Goal: Task Accomplishment & Management: Complete application form

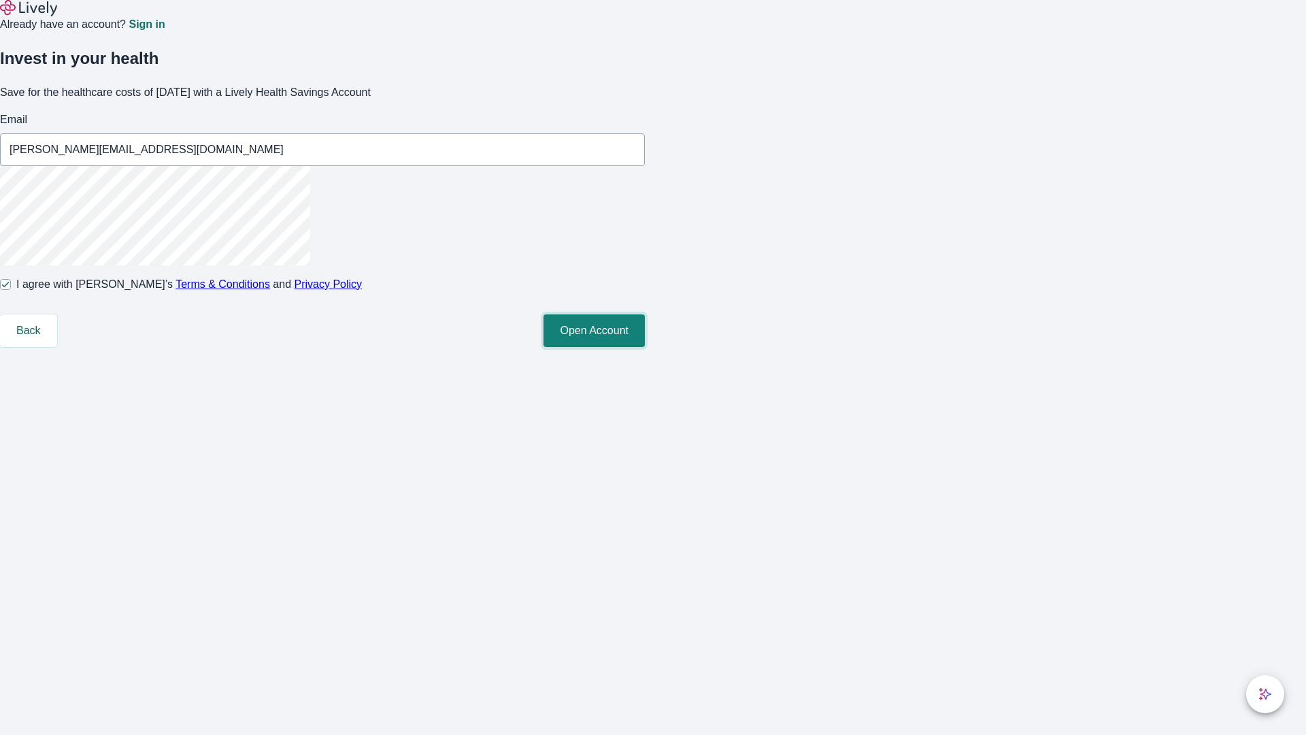
click at [645, 347] on button "Open Account" at bounding box center [594, 330] width 101 height 33
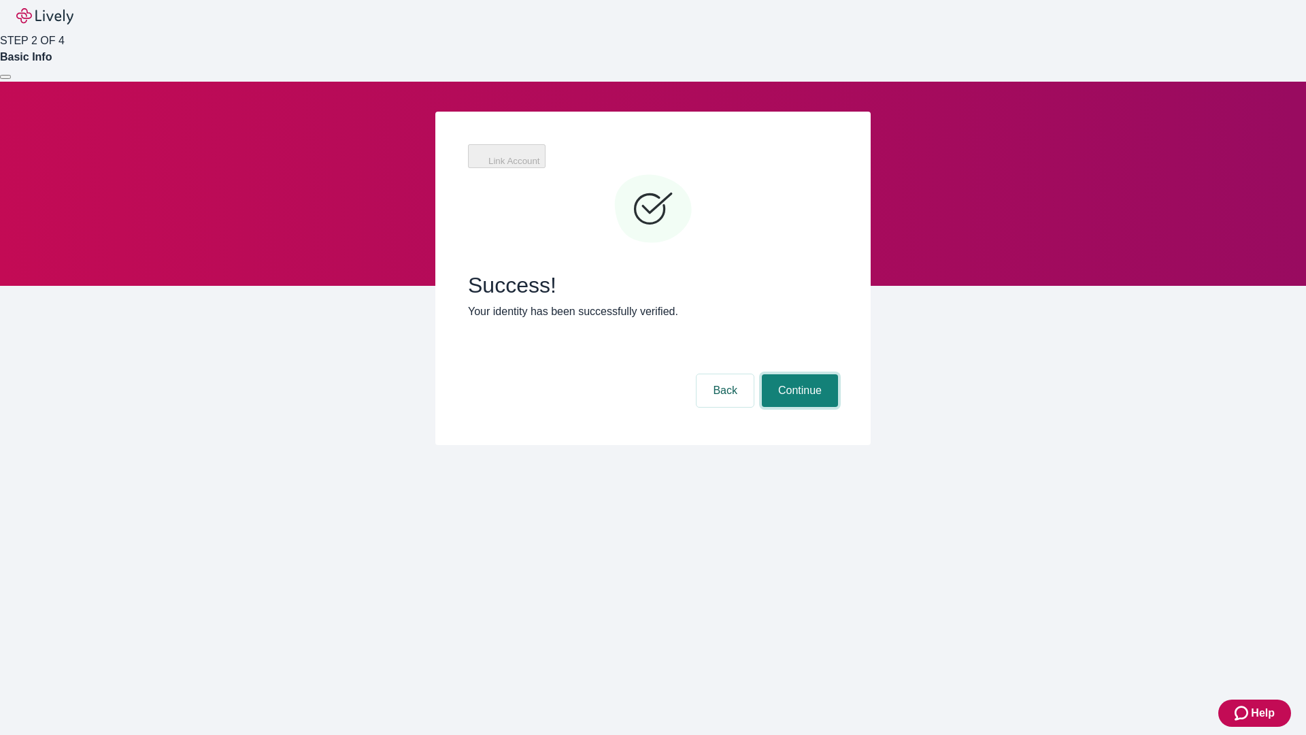
click at [798, 374] on button "Continue" at bounding box center [800, 390] width 76 height 33
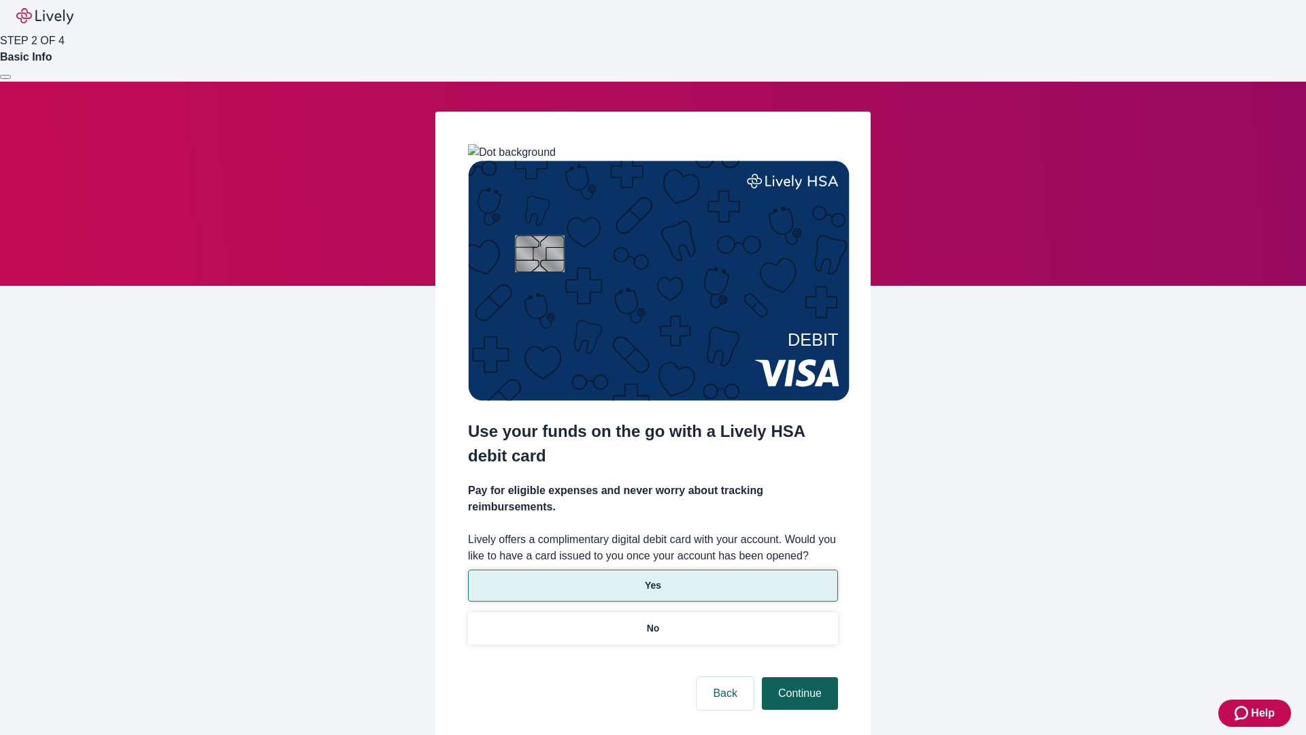
click at [652, 621] on p "No" at bounding box center [653, 628] width 13 height 14
click at [798, 677] on button "Continue" at bounding box center [800, 693] width 76 height 33
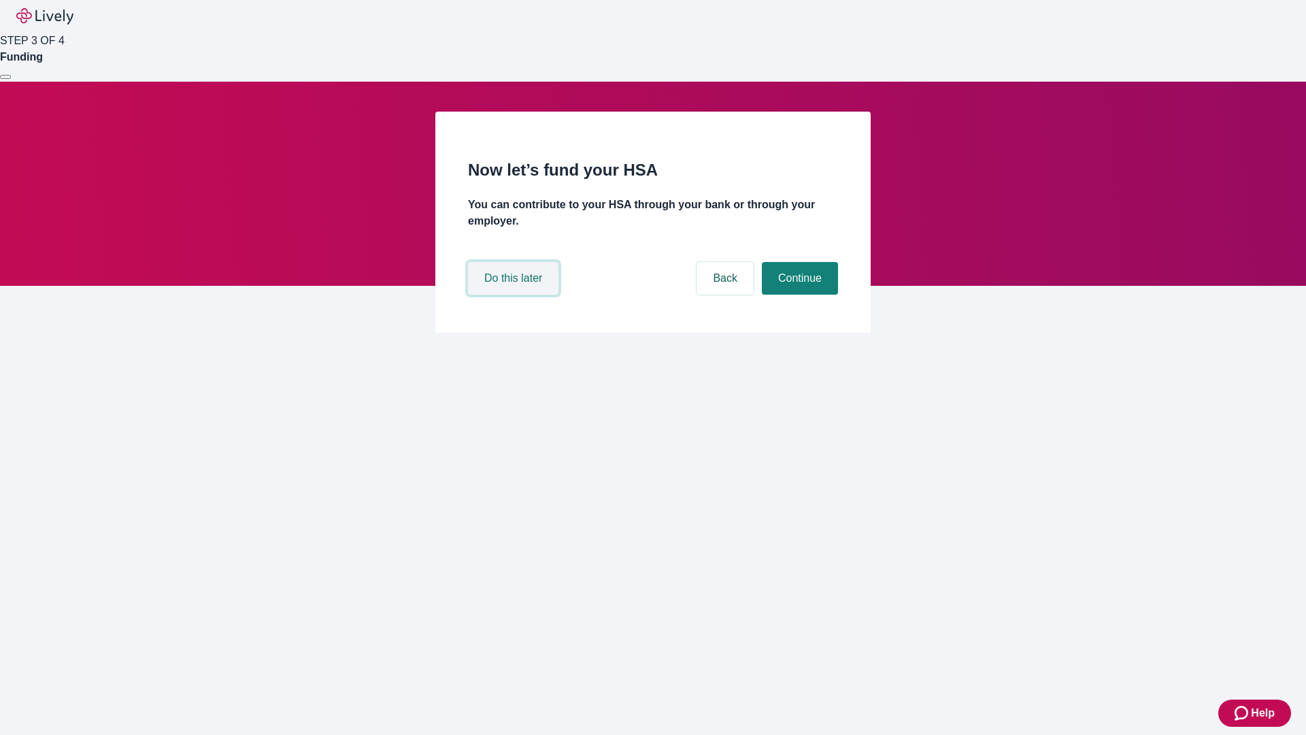
click at [515, 295] on button "Do this later" at bounding box center [513, 278] width 90 height 33
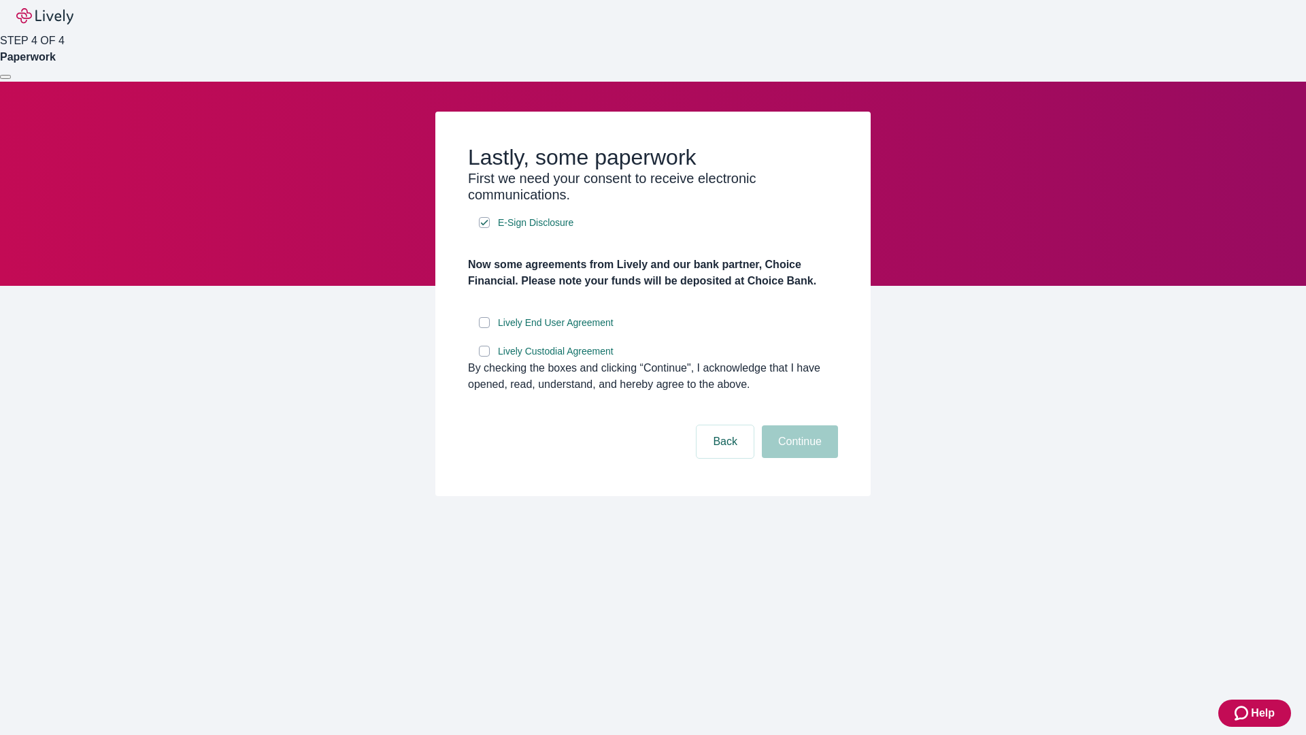
click at [484, 328] on input "Lively End User Agreement" at bounding box center [484, 322] width 11 height 11
checkbox input "true"
click at [484, 356] on input "Lively Custodial Agreement" at bounding box center [484, 351] width 11 height 11
checkbox input "true"
click at [798, 458] on button "Continue" at bounding box center [800, 441] width 76 height 33
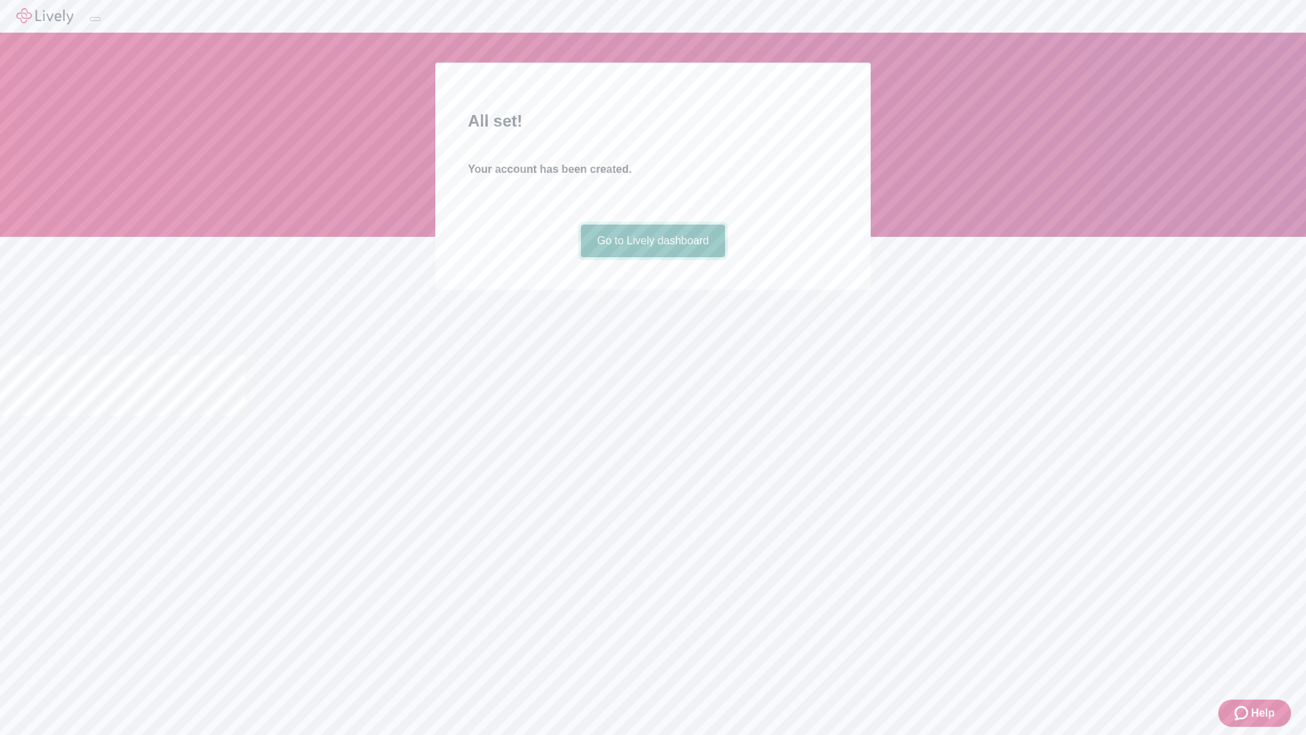
click at [652, 257] on link "Go to Lively dashboard" at bounding box center [653, 240] width 145 height 33
